Goal: Download file/media

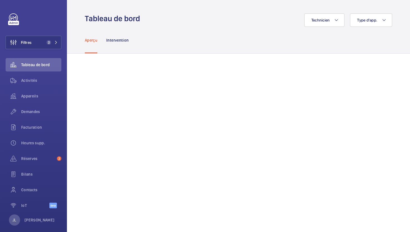
scroll to position [7, 0]
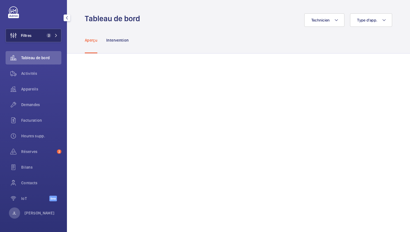
click at [50, 32] on button "Filtres 2" at bounding box center [34, 35] width 56 height 13
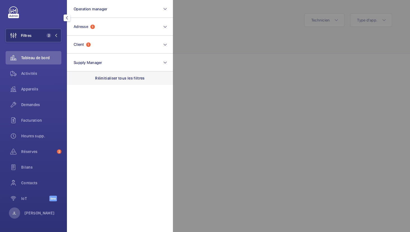
click at [112, 77] on p "Réinitialiser tous les filtres" at bounding box center [120, 78] width 50 height 6
click at [36, 212] on p "[PERSON_NAME]" at bounding box center [40, 213] width 30 height 6
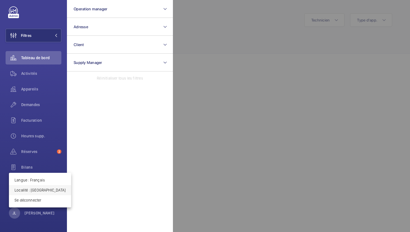
click at [21, 189] on p "Localité : [GEOGRAPHIC_DATA]" at bounding box center [39, 190] width 51 height 6
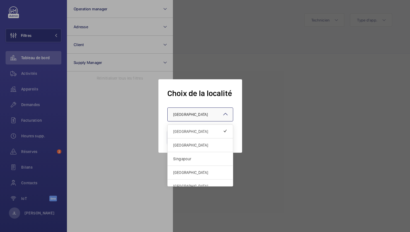
click at [210, 114] on div at bounding box center [199, 114] width 65 height 13
click at [189, 164] on div "Singapour" at bounding box center [199, 159] width 65 height 14
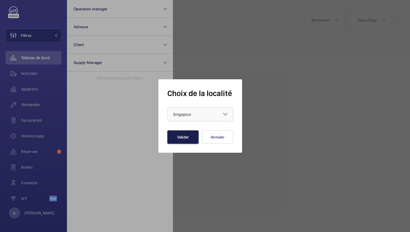
click at [188, 140] on button "Valider" at bounding box center [182, 136] width 31 height 13
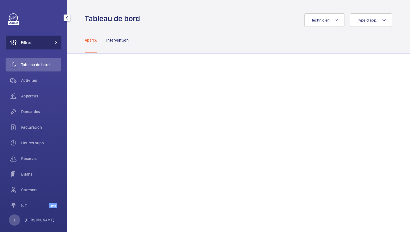
click at [40, 39] on button "Filtres" at bounding box center [34, 42] width 56 height 13
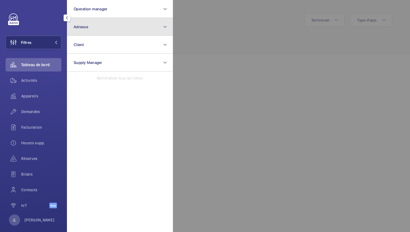
click at [111, 24] on button "Adresse" at bounding box center [120, 27] width 106 height 18
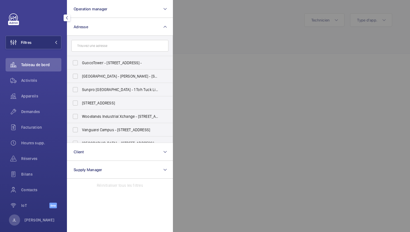
click at [133, 49] on input "text" at bounding box center [119, 46] width 97 height 12
type input "70"
click at [94, 115] on span "70 Alps Avenue - 70 Alps Ave, SINGAPORE 498801" at bounding box center [120, 116] width 77 height 6
click at [81, 115] on input "70 Alps Avenue - 70 Alps Ave, SINGAPORE 498801" at bounding box center [75, 116] width 11 height 11
checkbox input "true"
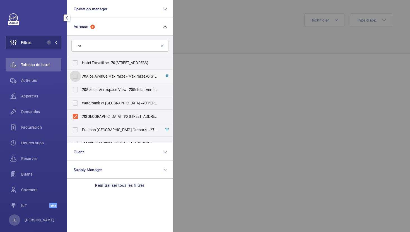
click at [74, 80] on input "70 Alps Avenue Maximize - Maximize 70 Alps Ave, SINGAPORE 498801" at bounding box center [75, 76] width 11 height 11
checkbox input "true"
click at [252, 35] on div at bounding box center [378, 116] width 410 height 232
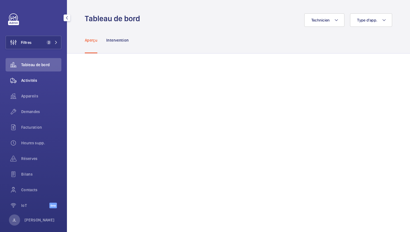
click at [45, 80] on span "Activités" at bounding box center [41, 80] width 40 height 6
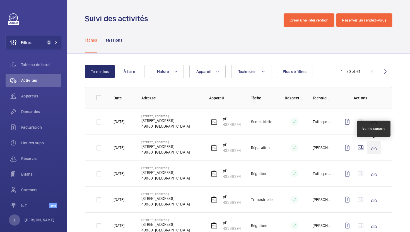
click at [377, 147] on wm-front-icon-button at bounding box center [373, 147] width 13 height 13
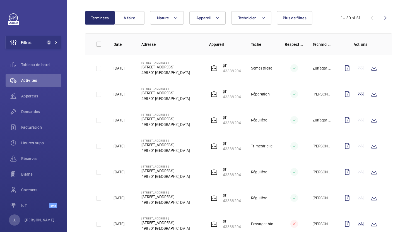
scroll to position [98, 0]
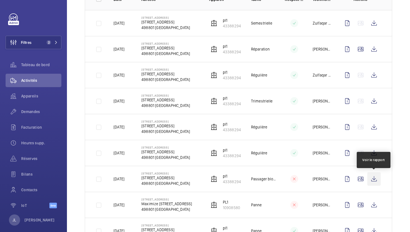
click at [374, 179] on wm-front-icon-button at bounding box center [373, 178] width 13 height 13
